Goal: Task Accomplishment & Management: Complete application form

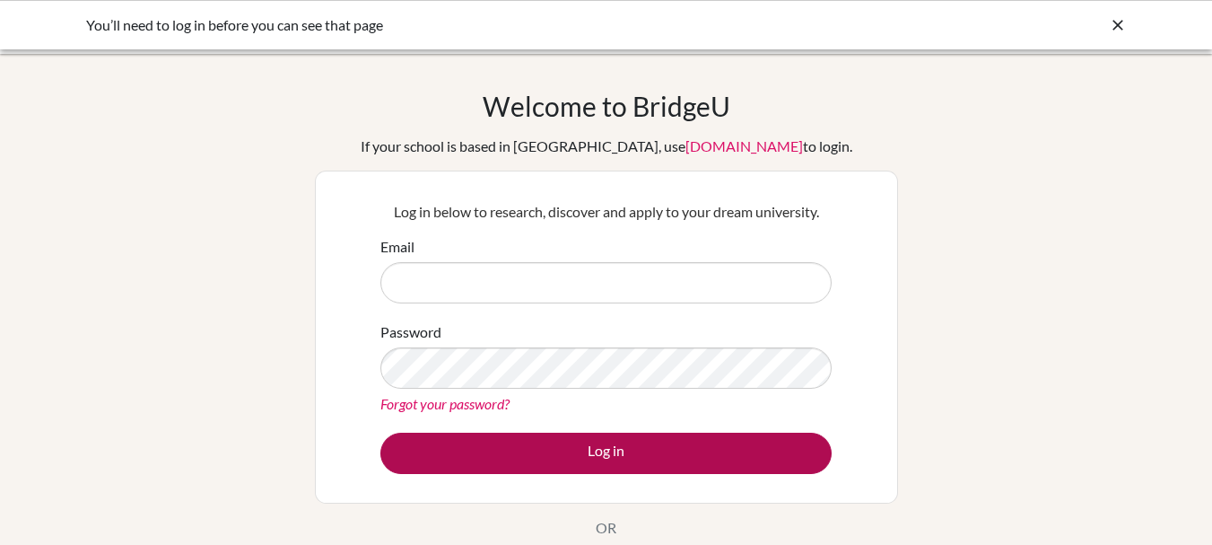
type input "[PERSON_NAME][EMAIL_ADDRESS][PERSON_NAME][DOMAIN_NAME]"
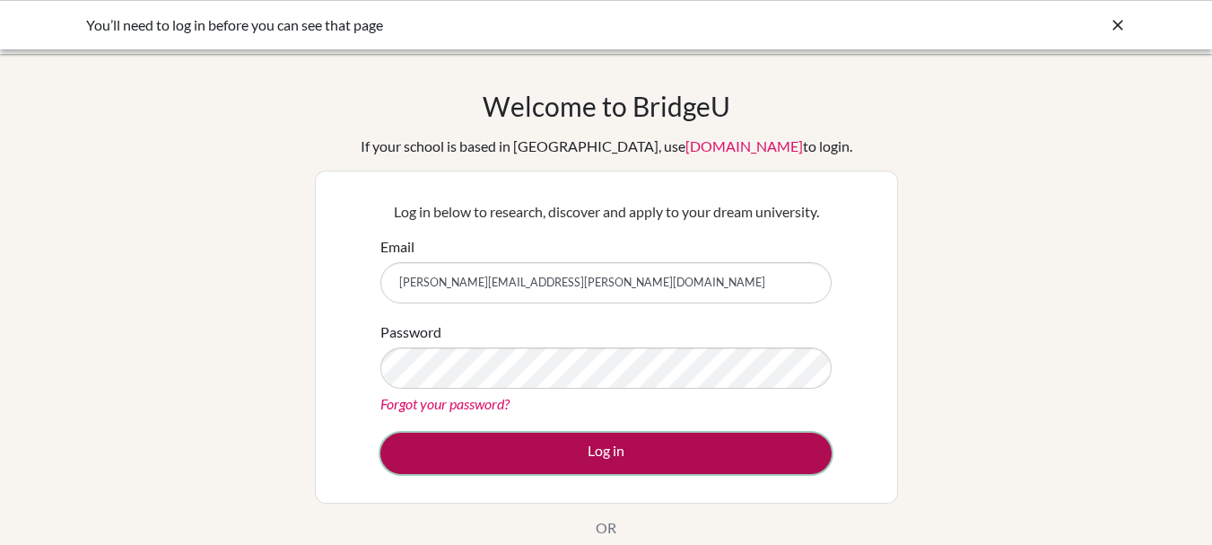
click at [637, 450] on button "Log in" at bounding box center [605, 453] width 451 height 41
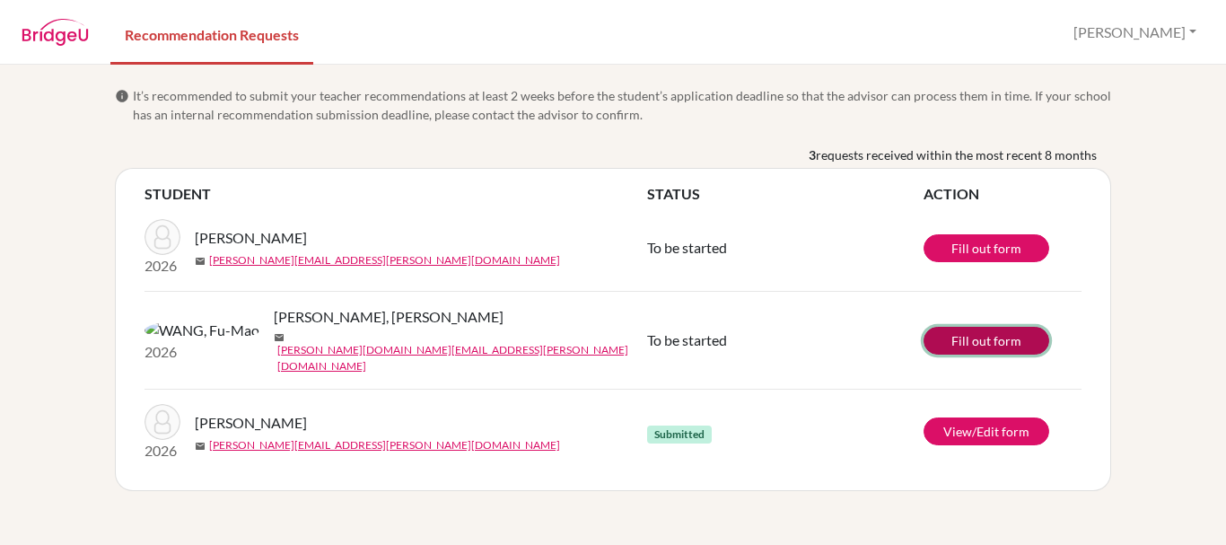
click at [974, 342] on link "Fill out form" at bounding box center [986, 341] width 126 height 28
